Goal: Task Accomplishment & Management: Manage account settings

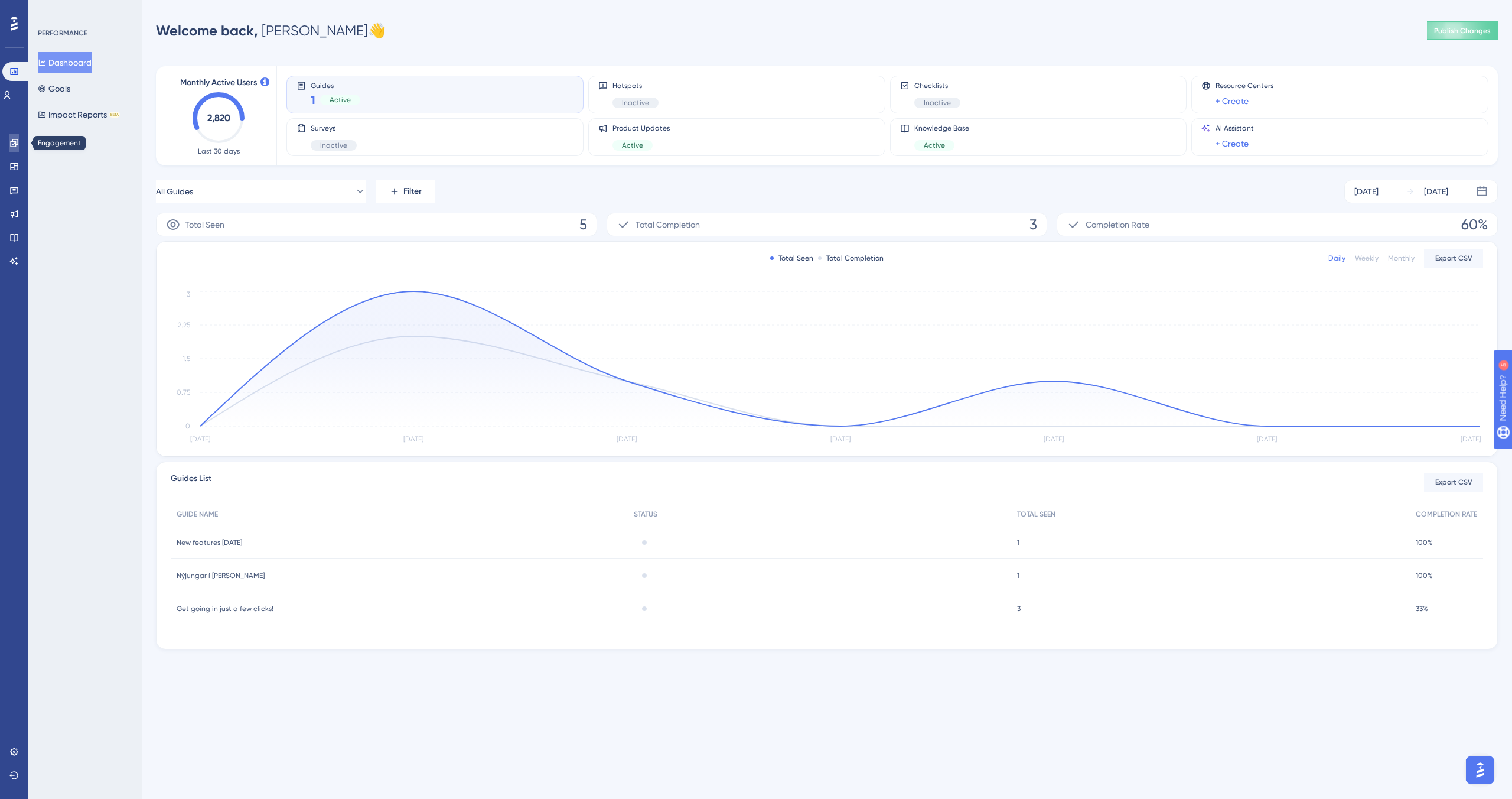
click at [19, 143] on link at bounding box center [13, 143] width 9 height 19
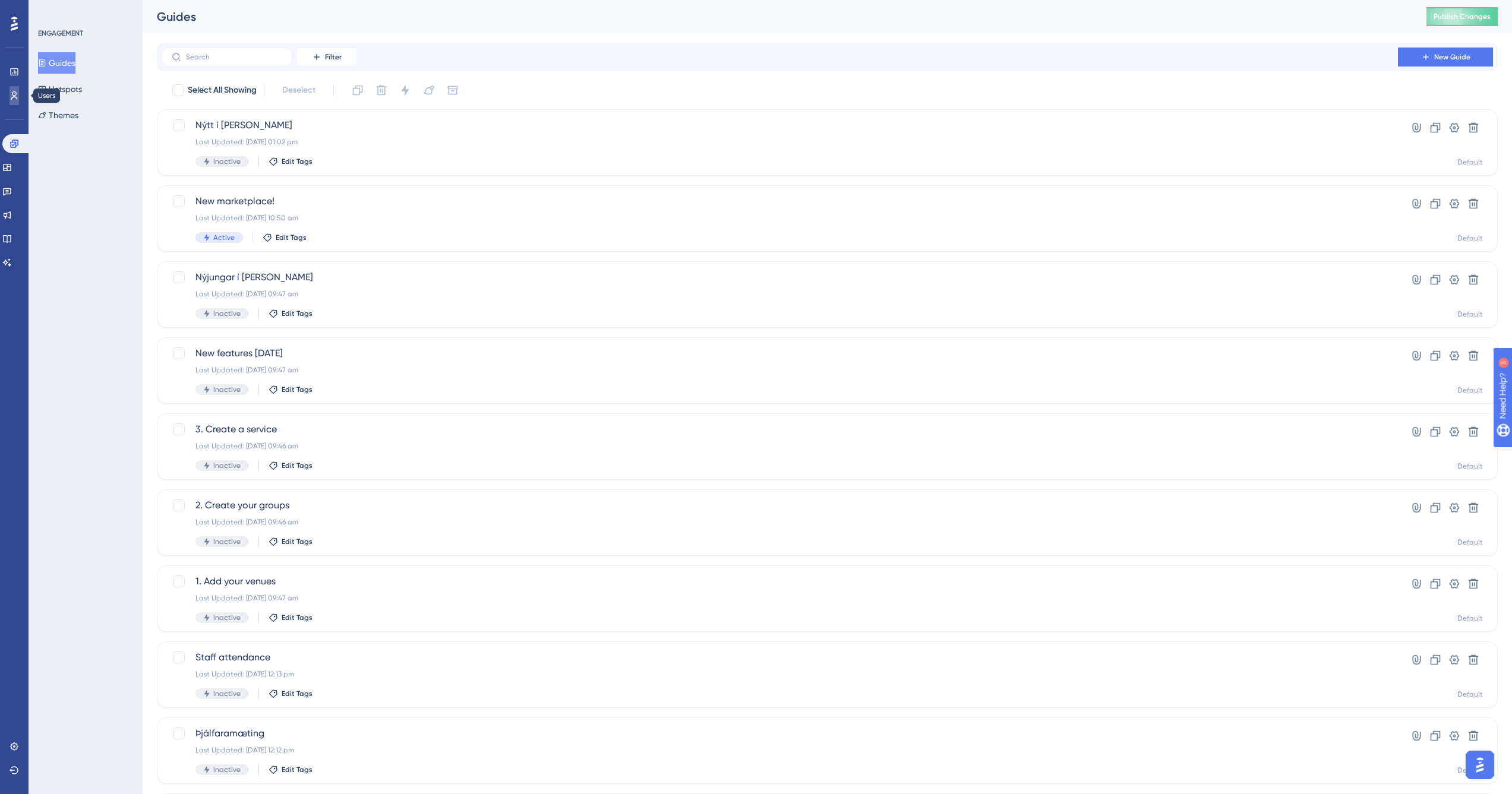
click at [9, 92] on icon at bounding box center [14, 95] width 9 height 9
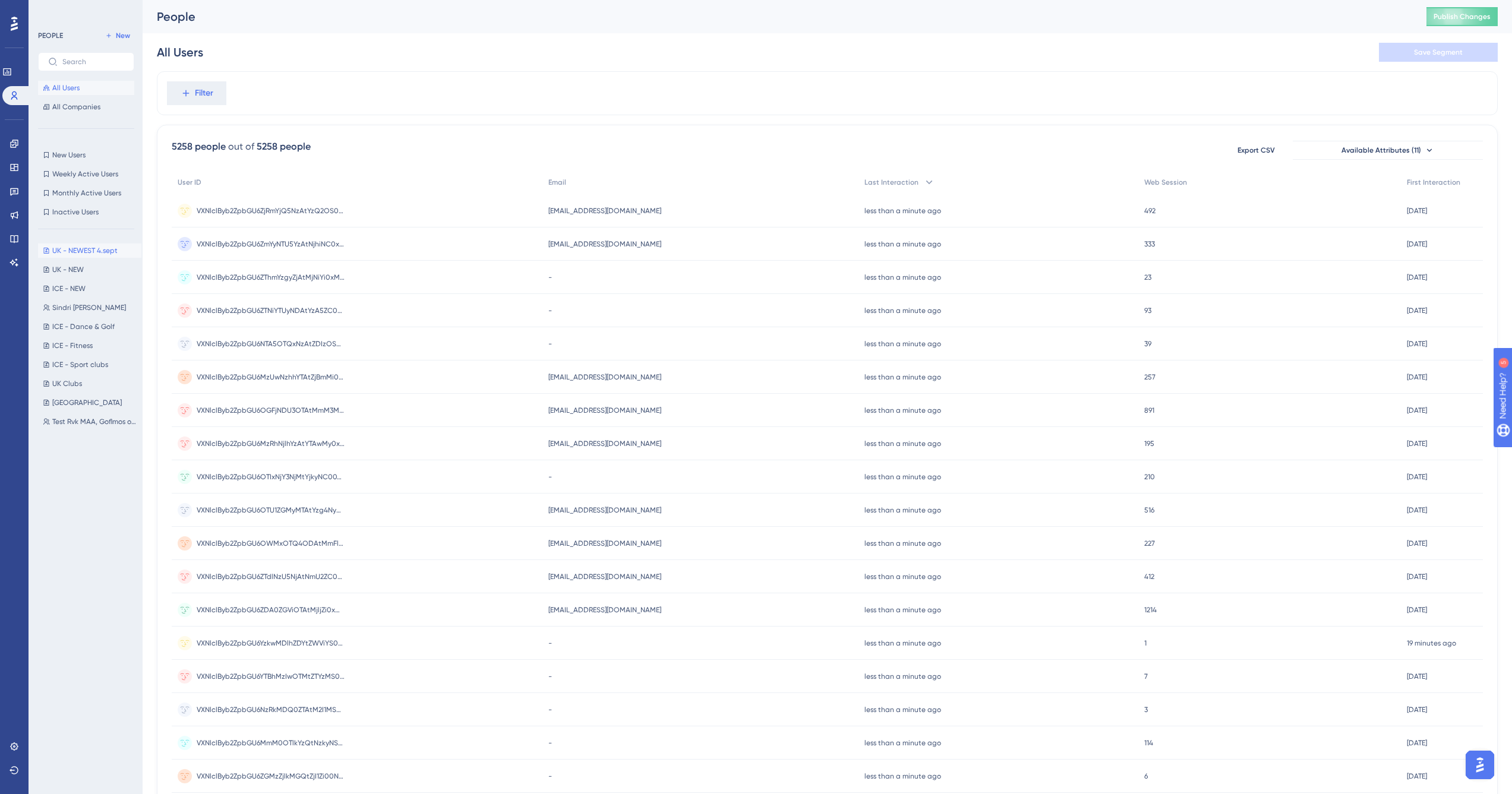
click at [73, 250] on span "UK - NEWEST 4.sept" at bounding box center [85, 250] width 66 height 9
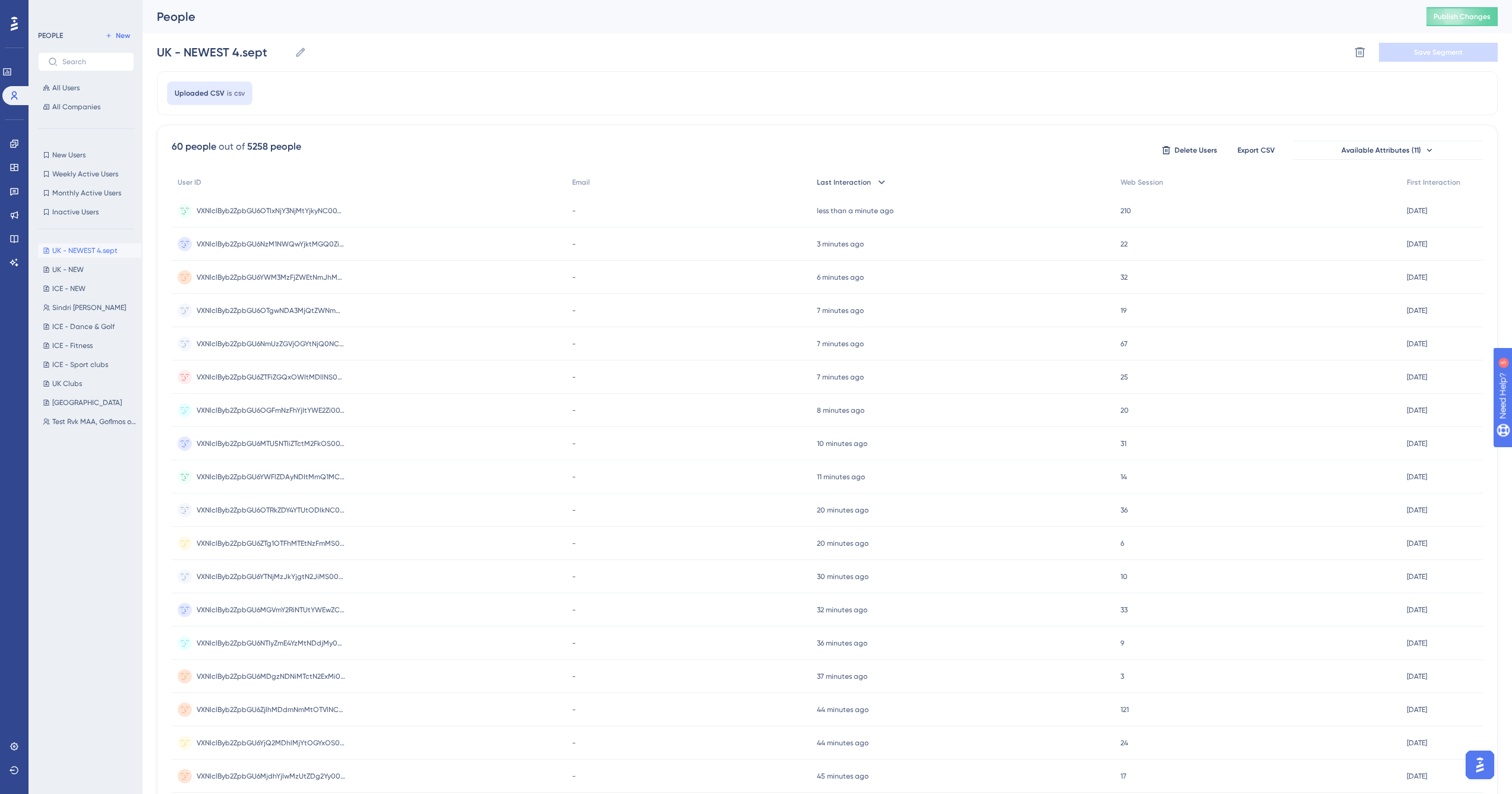
click at [876, 186] on icon at bounding box center [881, 182] width 12 height 12
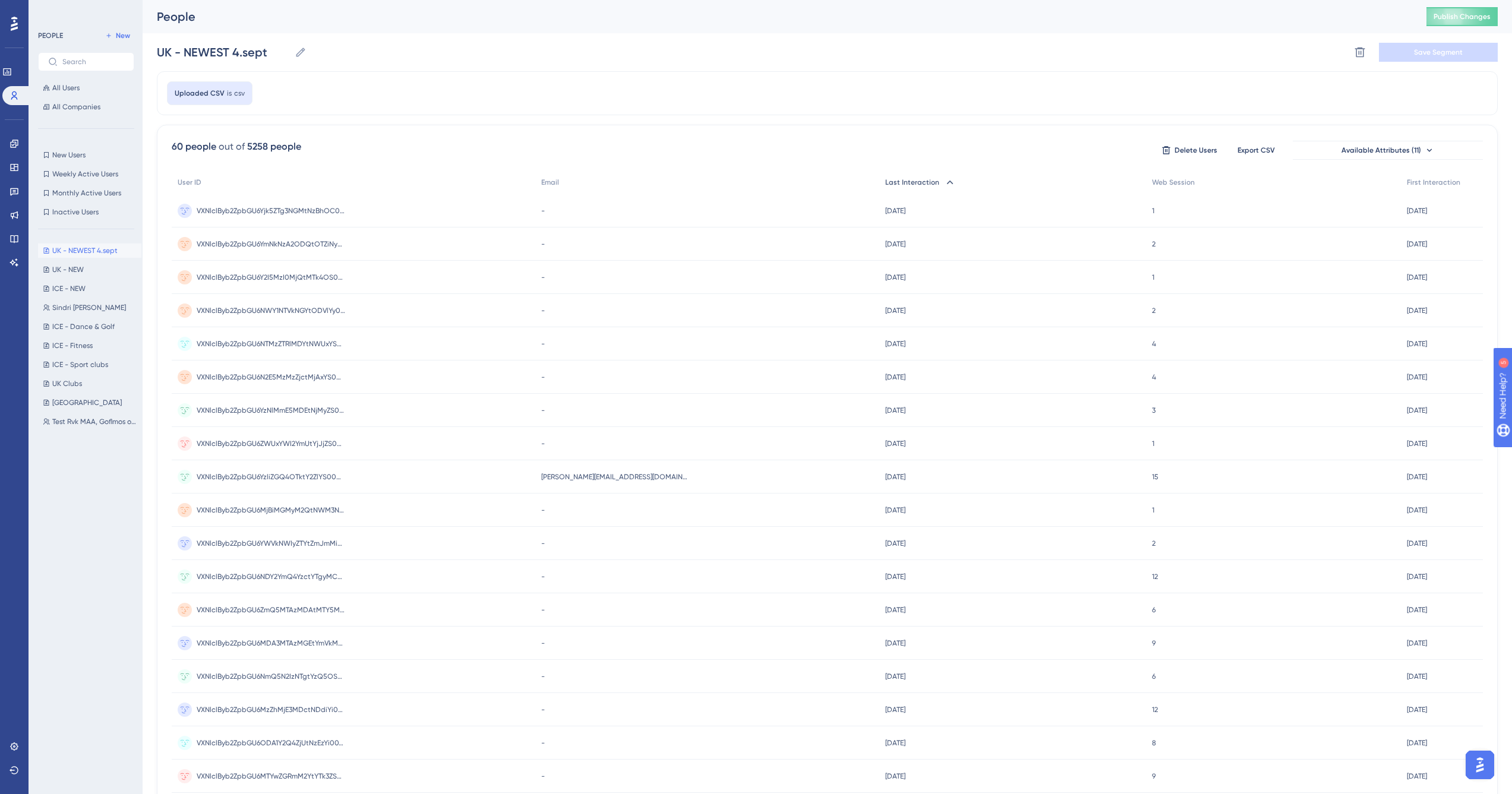
click at [886, 186] on span "Last Interaction" at bounding box center [913, 182] width 54 height 9
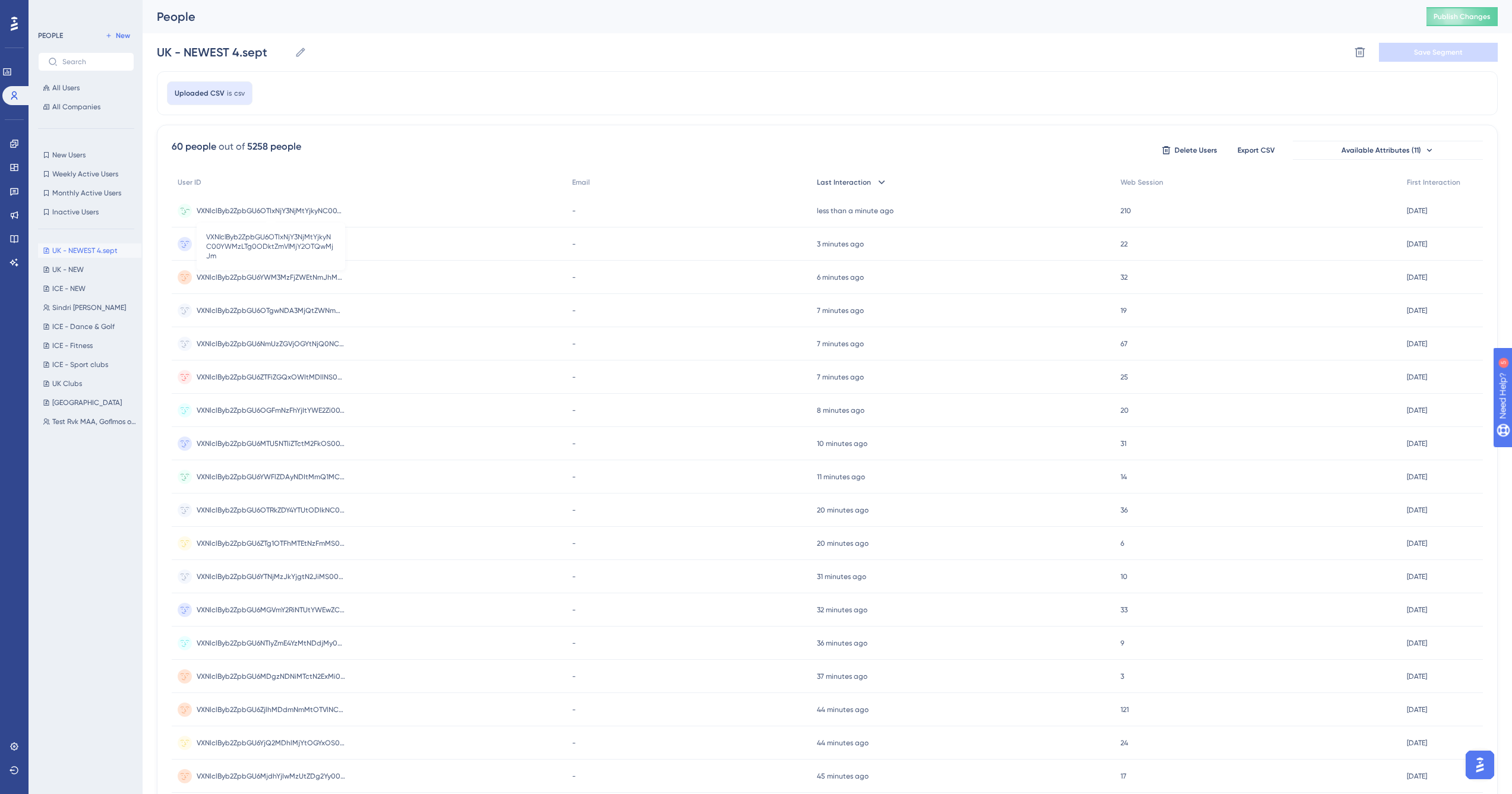
click at [250, 206] on span "VXNlclByb2ZpbGU6OTIxNjY3NjMtYjkyNC00YWMzLTg0ODktZmVlMjY2OTQwMjJm" at bounding box center [271, 210] width 148 height 9
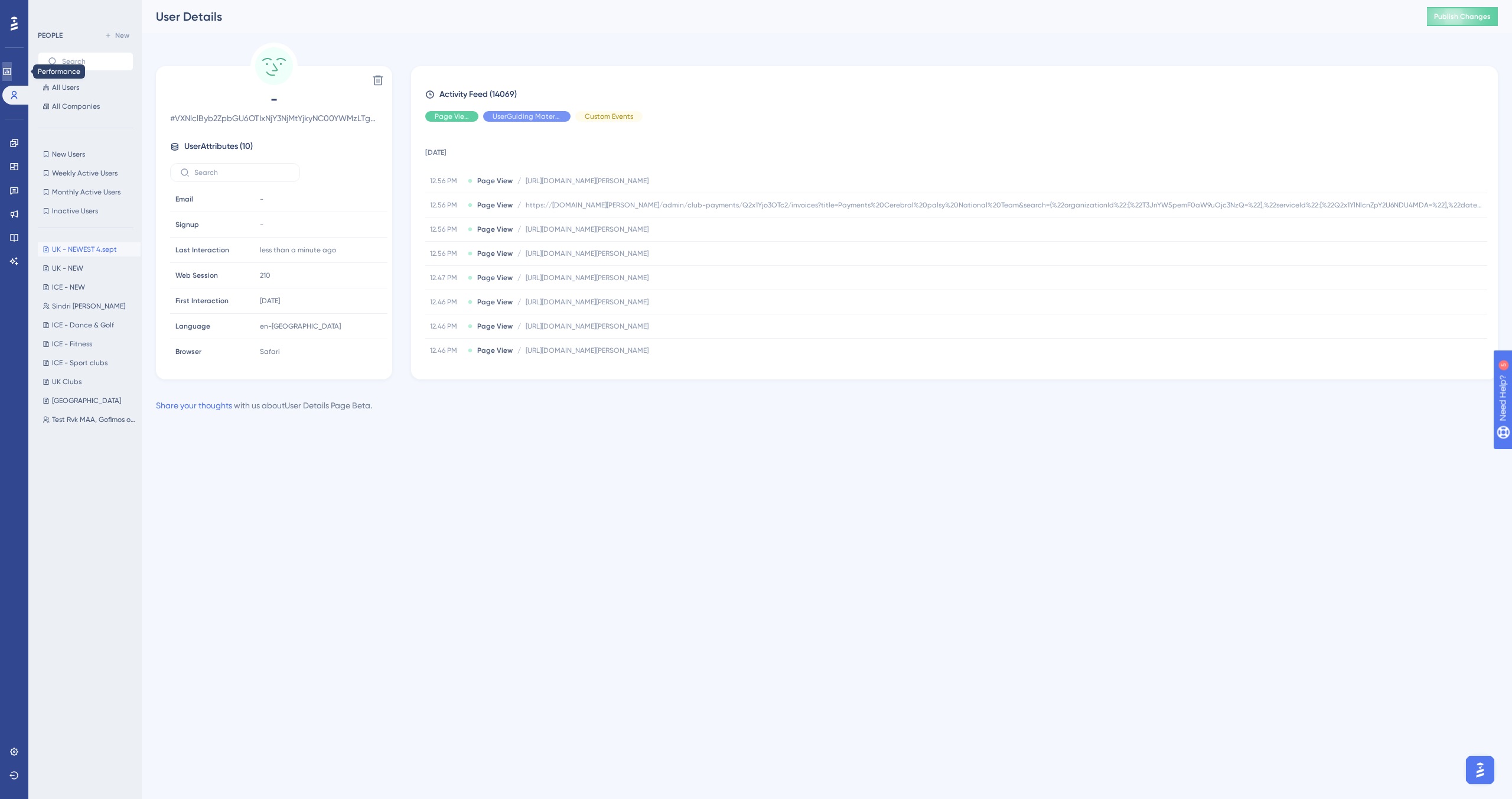
click at [11, 70] on icon at bounding box center [6, 71] width 9 height 9
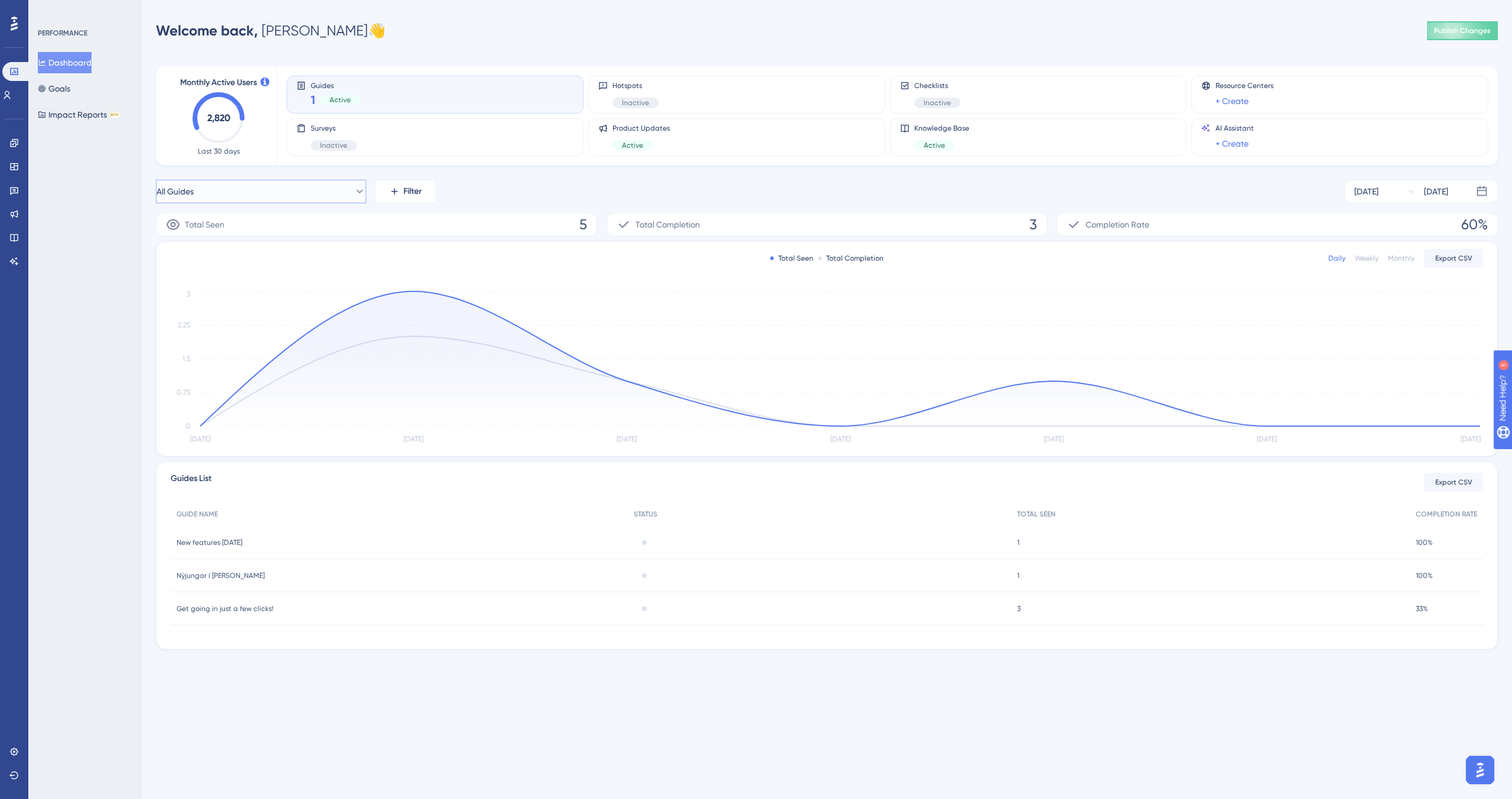
click at [297, 182] on button "All Guides" at bounding box center [261, 191] width 210 height 23
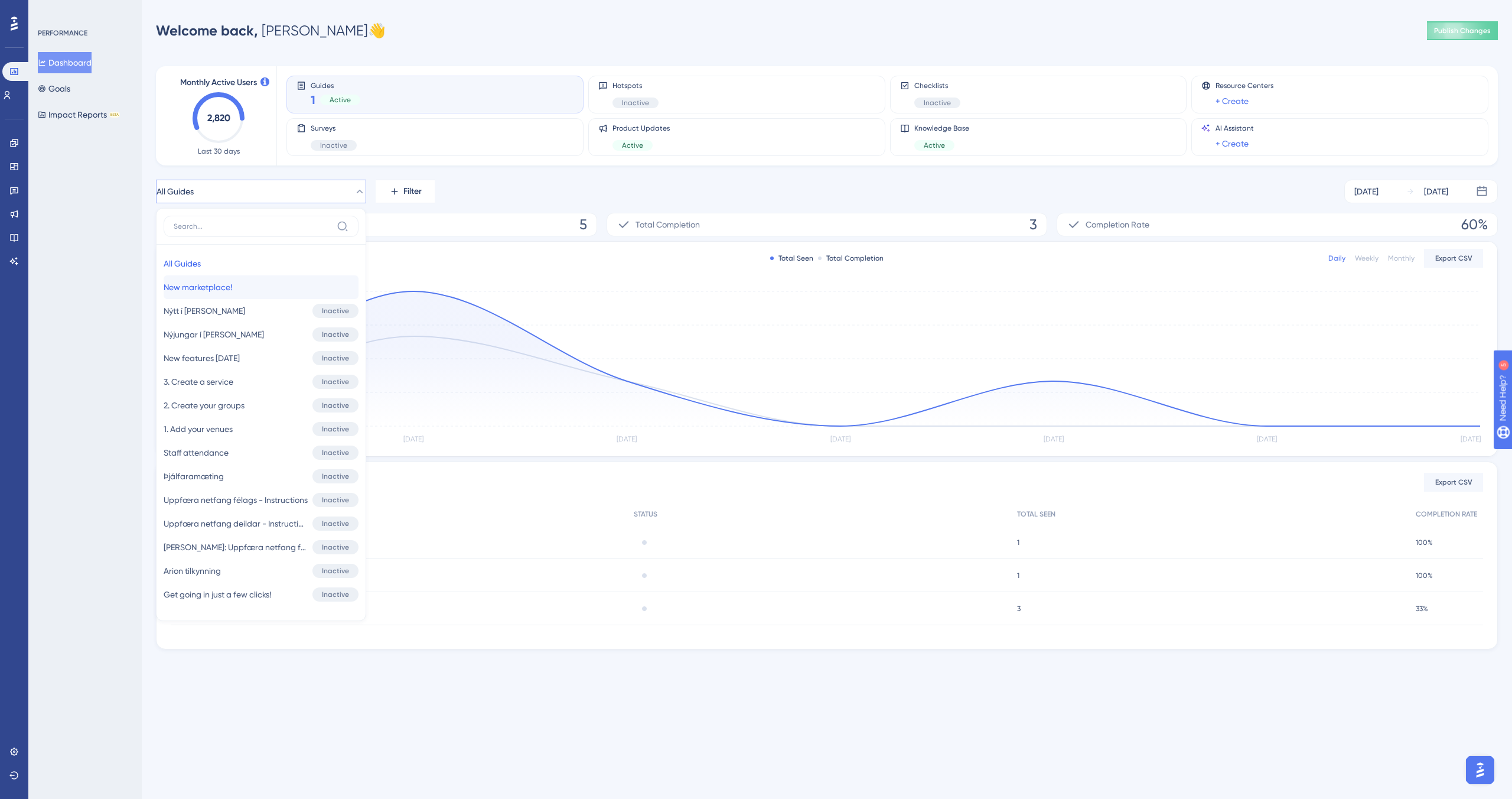
click at [211, 293] on span "New marketplace!" at bounding box center [198, 287] width 69 height 14
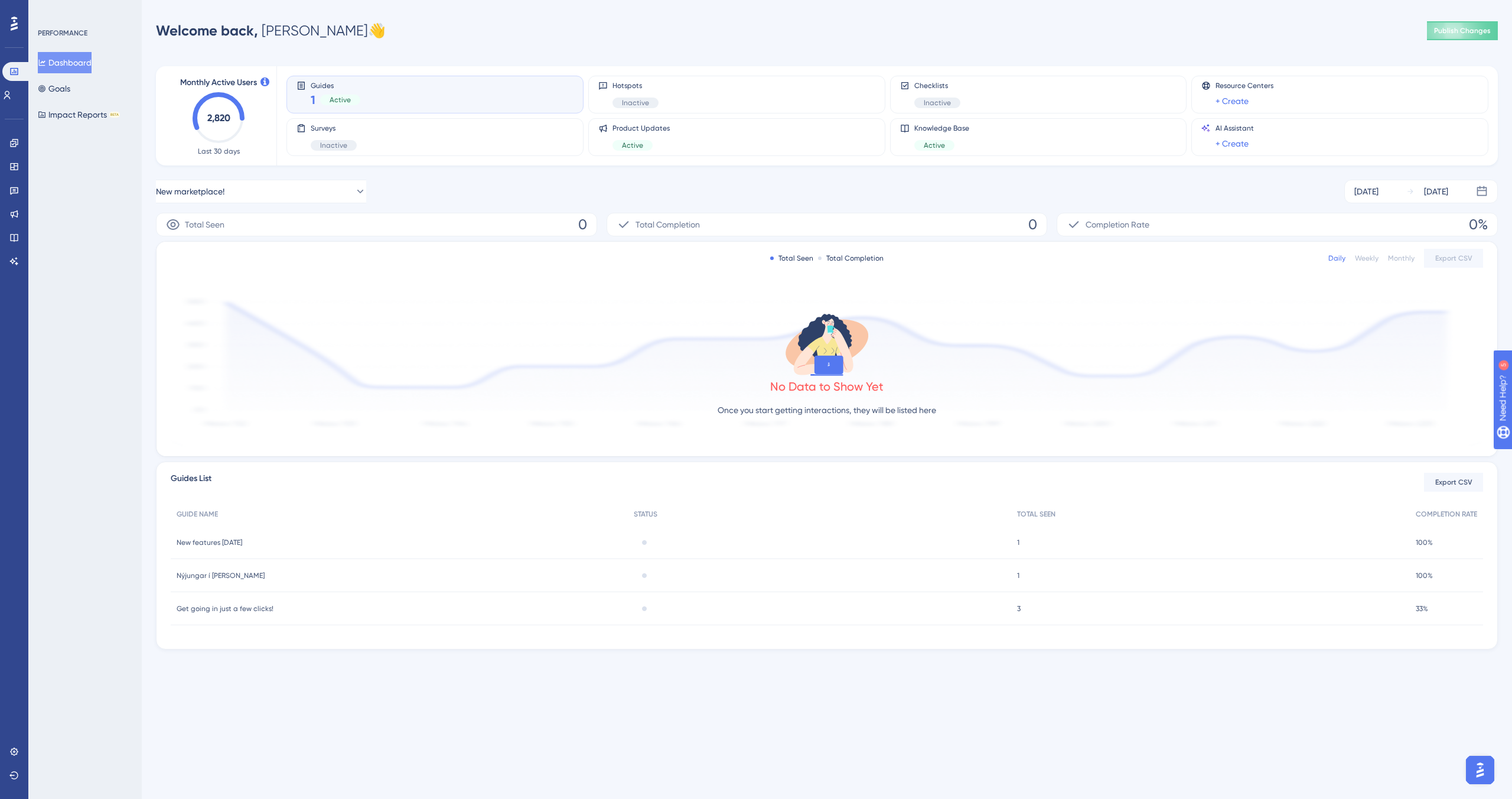
click at [512, 180] on div "New marketplace! [DATE] [DATE]" at bounding box center [827, 191] width 1342 height 23
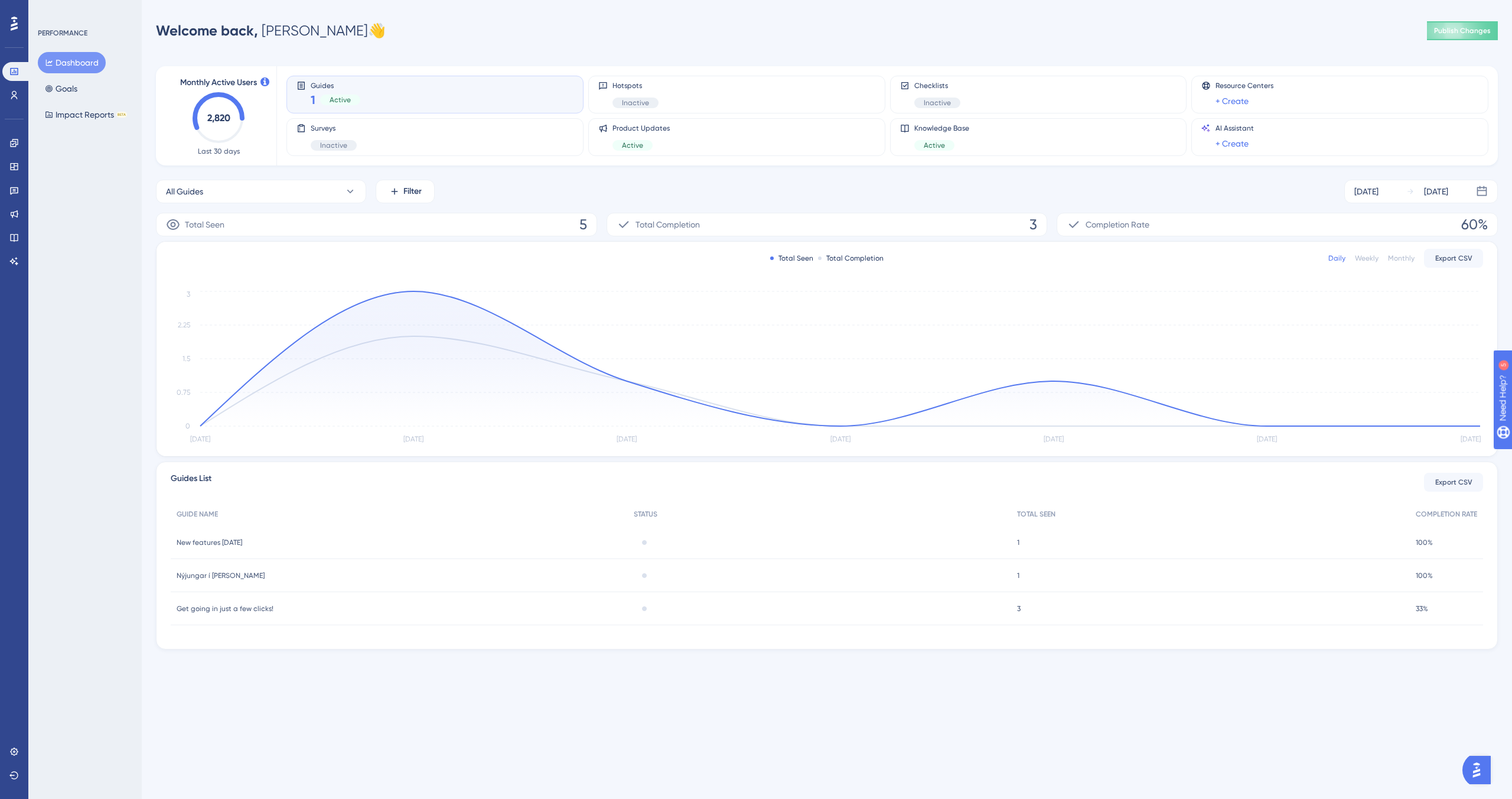
click at [279, 226] on div "Total Seen 5" at bounding box center [377, 224] width 441 height 23
click at [249, 197] on button "All Guides" at bounding box center [261, 191] width 210 height 23
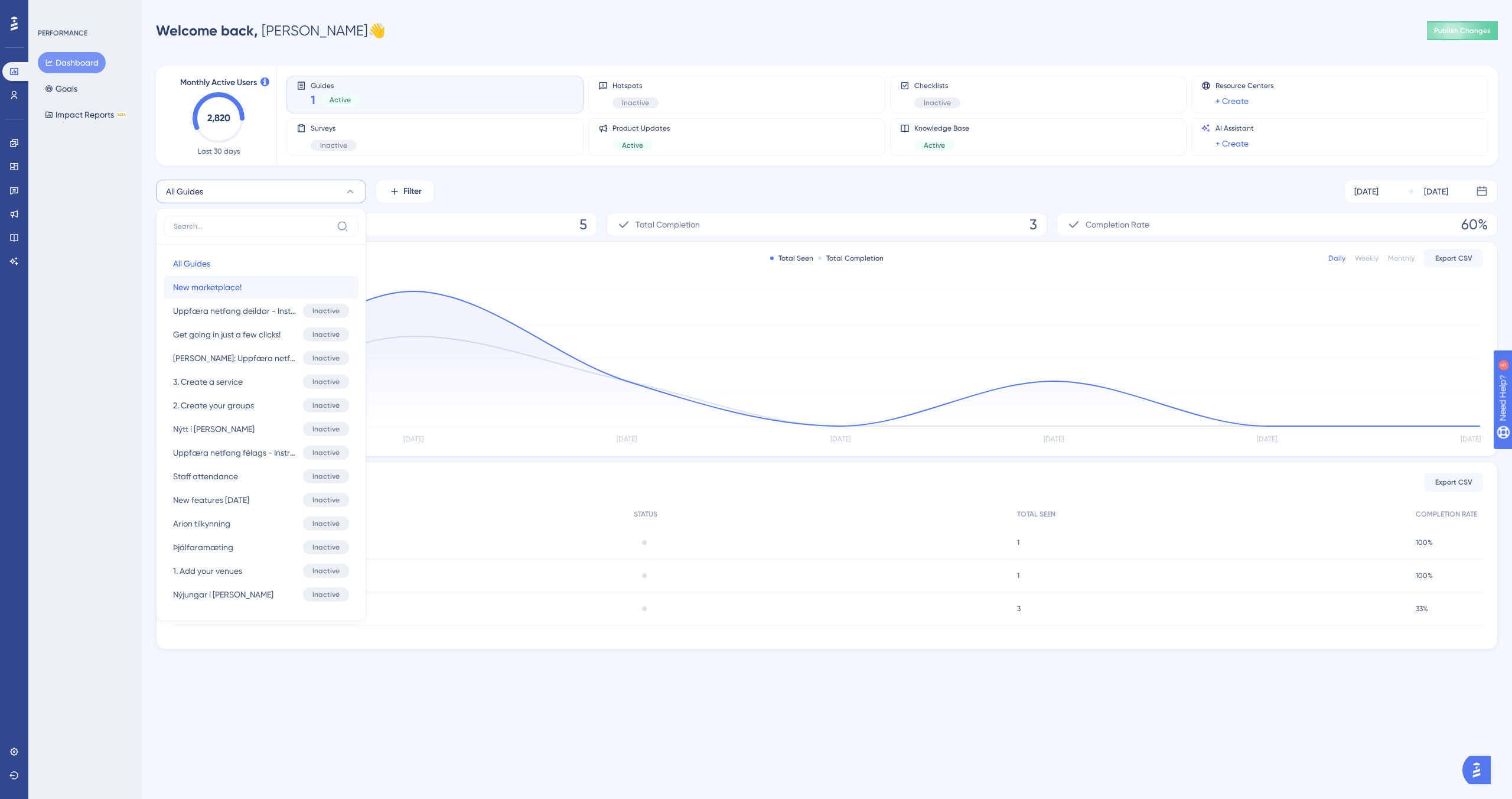
click at [230, 288] on span "New marketplace!" at bounding box center [207, 287] width 69 height 14
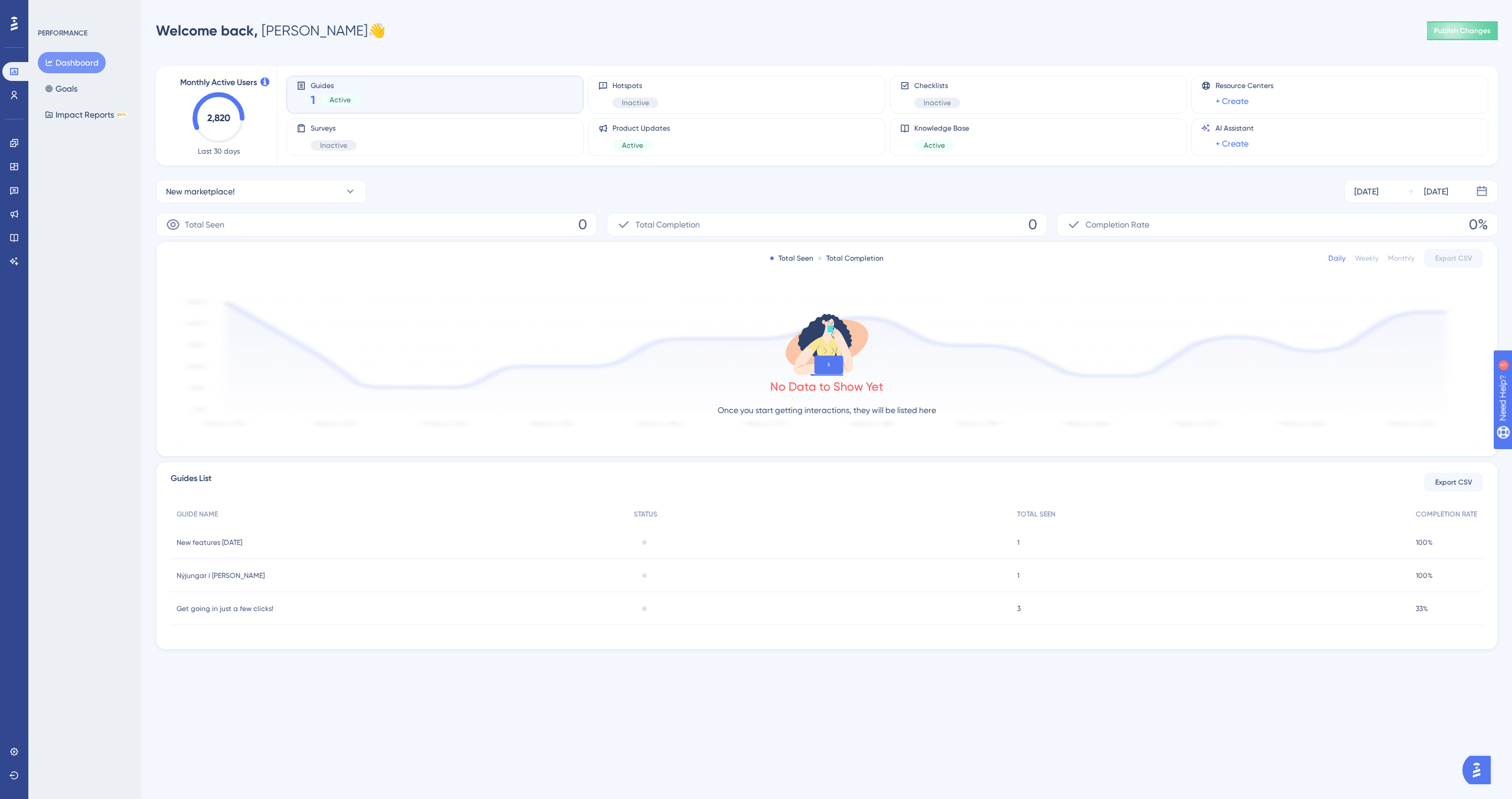
click at [535, 177] on div "Monthly Active Users 2,820 Last 30 days Guides 1 Active Hotspots Inactive Check…" at bounding box center [827, 351] width 1342 height 597
